Goal: Communication & Community: Answer question/provide support

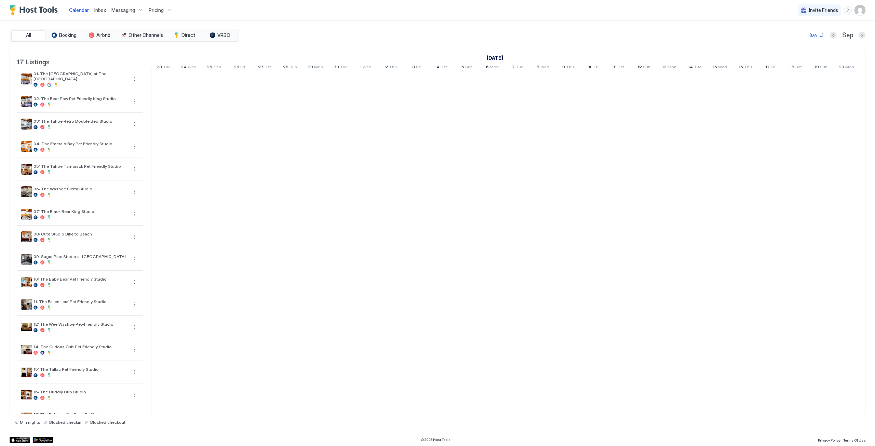
scroll to position [0, 380]
click at [102, 8] on span "Inbox" at bounding box center [100, 10] width 12 height 6
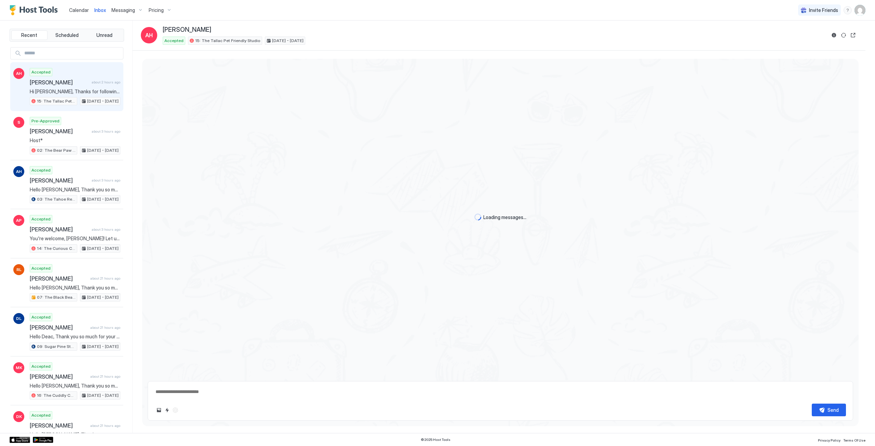
scroll to position [213, 0]
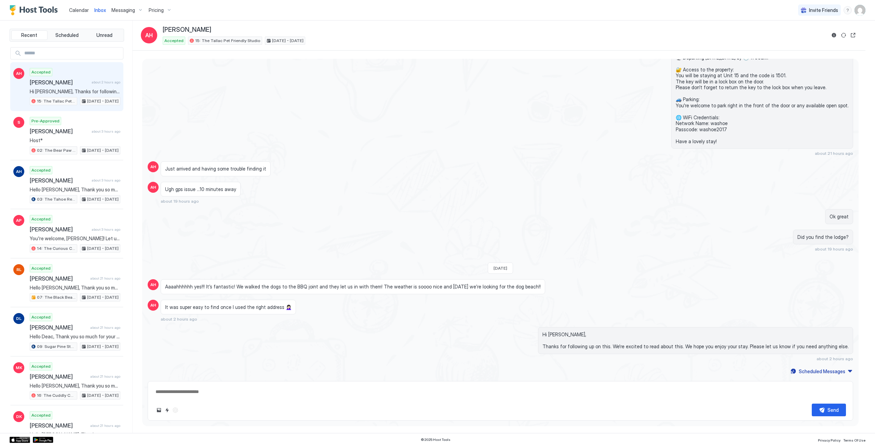
type textarea "*"
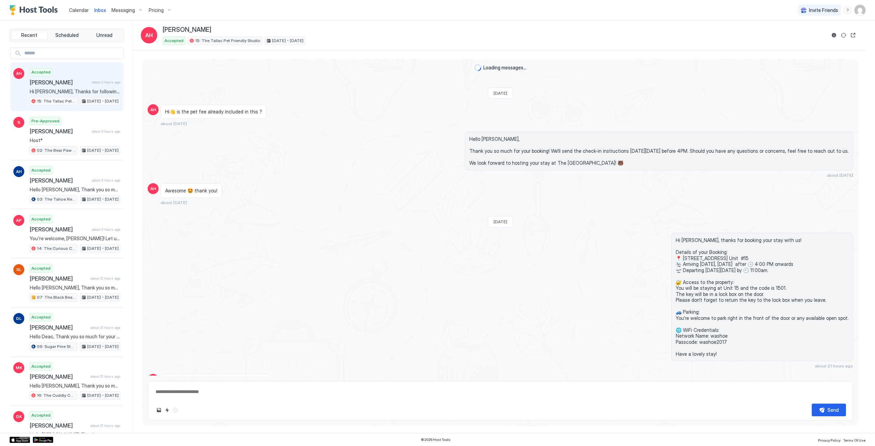
scroll to position [213, 0]
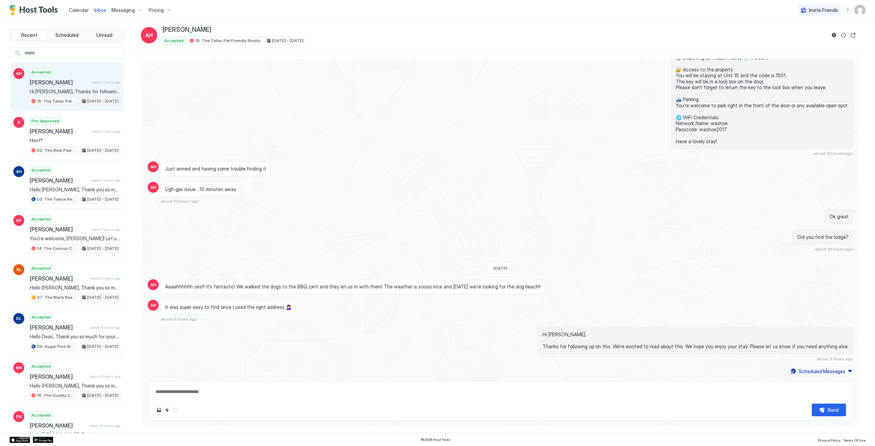
type textarea "*"
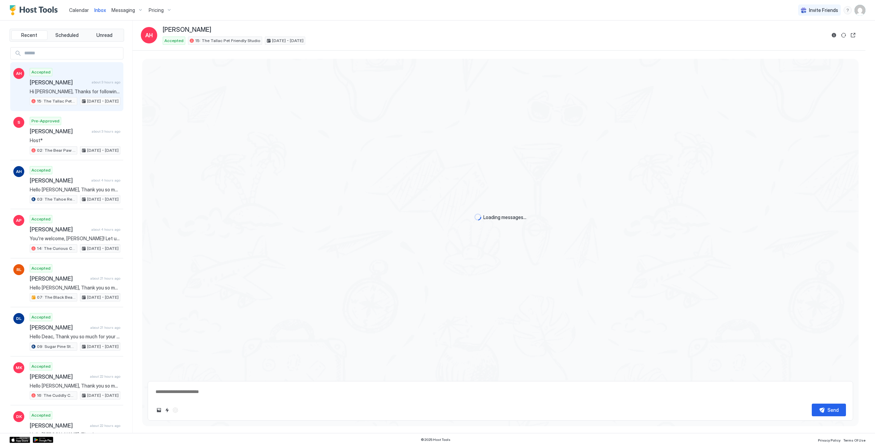
scroll to position [213, 0]
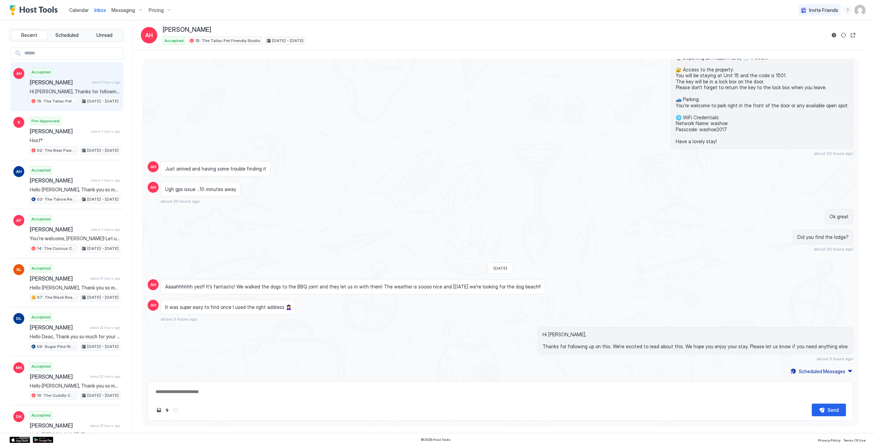
type textarea "*"
